Goal: Complete application form

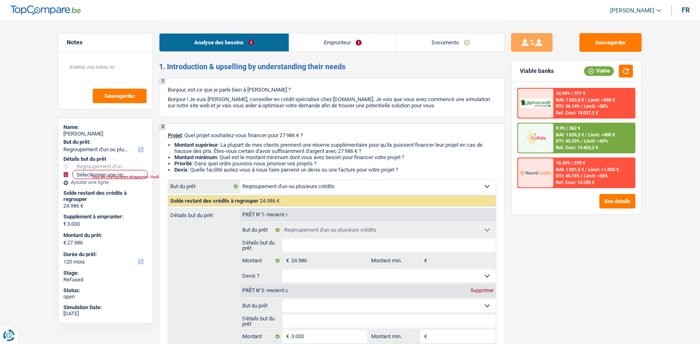
select select "refinancing"
select select "120"
select select "refinancing"
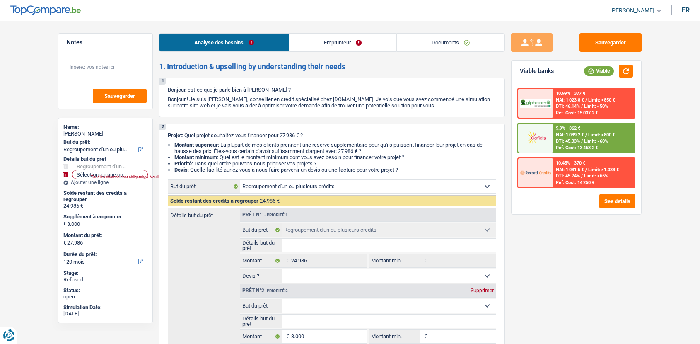
select select "120"
select select "invalid"
select select "disabilityPension"
select select "other"
select select "rents"
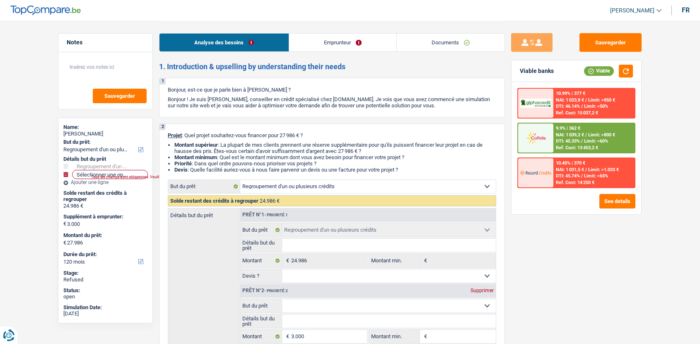
select select "personalSale"
select select "60"
select select "personalLoan"
select select "homeFurnishingOrRelocation"
select select "60"
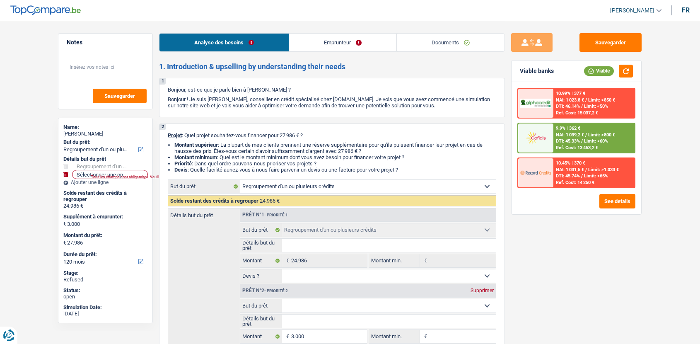
select select "cardOrCredit"
select select "refinancing"
select select "120"
